Goal: Obtain resource: Download file/media

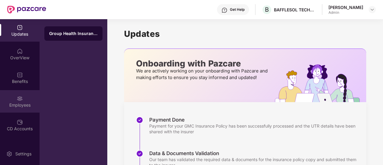
click at [25, 102] on div "Employees" at bounding box center [20, 101] width 40 height 22
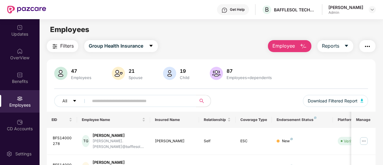
click at [321, 79] on div "47 Employees 21 Spouse 19 Child [DEMOGRAPHIC_DATA] Employees+dependents" at bounding box center [211, 74] width 314 height 14
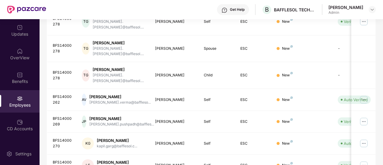
scroll to position [120, 0]
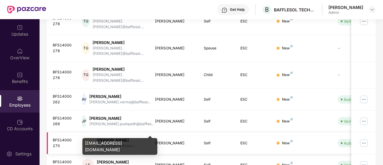
click at [132, 143] on div "kapil.garg@bafflesol.c..." at bounding box center [117, 146] width 40 height 6
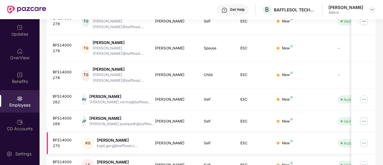
click at [110, 138] on div "[PERSON_NAME]" at bounding box center [117, 141] width 40 height 6
click at [367, 138] on img at bounding box center [364, 143] width 10 height 10
click at [381, 20] on div "Filters Group Health Insurance Employee Reports 47 Employees 21 Spouse 19 Child…" at bounding box center [211, 96] width 343 height 353
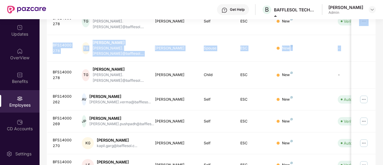
scroll to position [118, 0]
drag, startPoint x: 381, startPoint y: 20, endPoint x: 382, endPoint y: 38, distance: 17.7
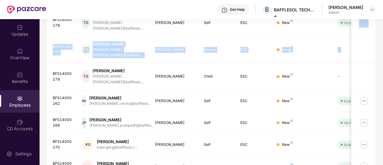
click at [382, 38] on div "Filters Group Health Insurance Employee Reports 47 Employees 21 Spouse 19 Child…" at bounding box center [211, 98] width 343 height 353
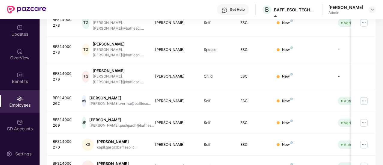
click at [382, 38] on div "Filters Group Health Insurance Employee Reports 47 Employees 21 Spouse 19 Child…" at bounding box center [211, 98] width 343 height 353
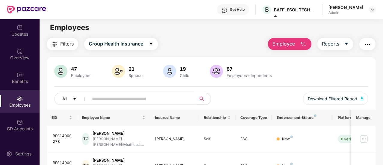
scroll to position [0, 0]
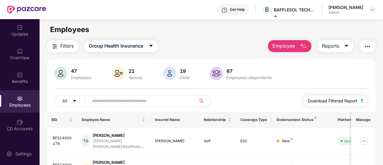
click at [326, 102] on span "Download Filtered Report" at bounding box center [333, 101] width 50 height 7
